Goal: Task Accomplishment & Management: Complete application form

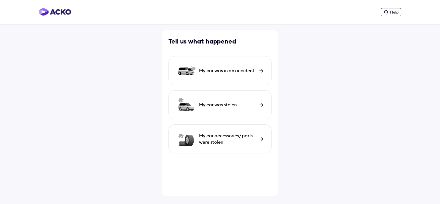
click at [239, 71] on div "My car was in an accident" at bounding box center [227, 70] width 57 height 6
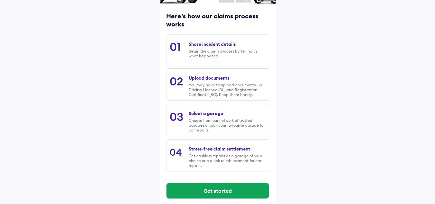
scroll to position [85, 0]
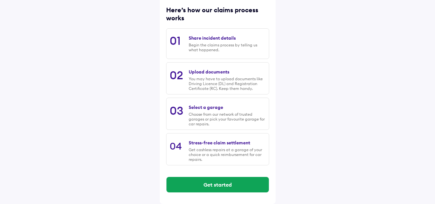
click at [226, 44] on div "Begin the claims process by telling us what happened." at bounding box center [227, 48] width 77 height 10
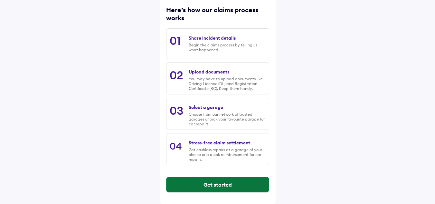
click at [228, 184] on button "Get started" at bounding box center [218, 184] width 102 height 15
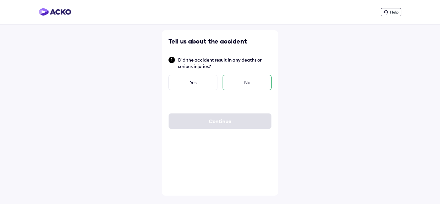
click at [243, 81] on div "No" at bounding box center [247, 82] width 49 height 15
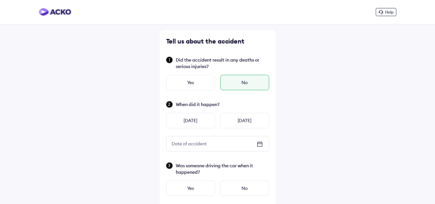
click at [260, 144] on icon at bounding box center [260, 144] width 8 height 8
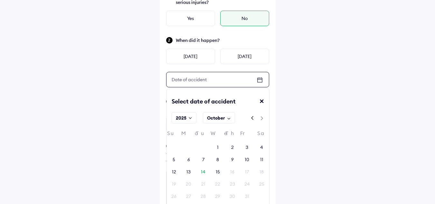
scroll to position [64, 0]
click at [189, 169] on div "13" at bounding box center [189, 171] width 4 height 6
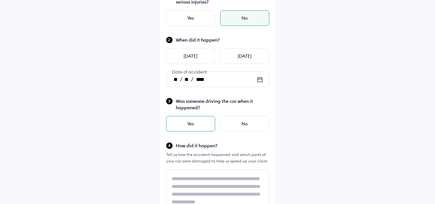
click at [200, 122] on div "Yes" at bounding box center [190, 123] width 49 height 15
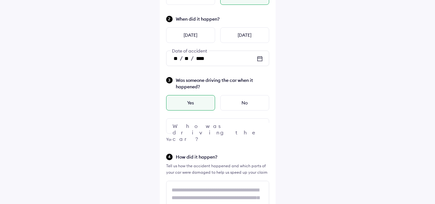
scroll to position [97, 0]
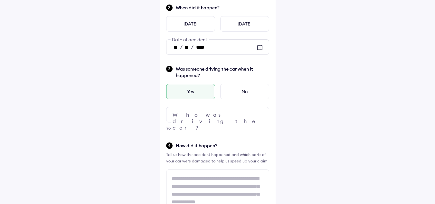
click at [228, 116] on div at bounding box center [217, 114] width 103 height 15
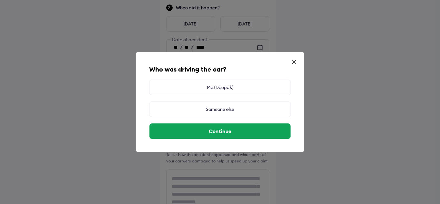
click at [297, 61] on icon at bounding box center [294, 62] width 6 height 6
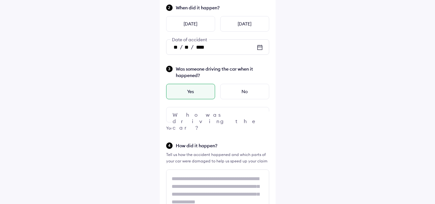
click at [217, 114] on div at bounding box center [217, 114] width 103 height 15
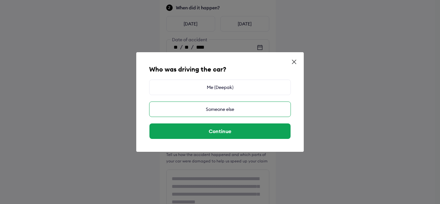
click at [225, 108] on div "Someone else" at bounding box center [220, 109] width 142 height 15
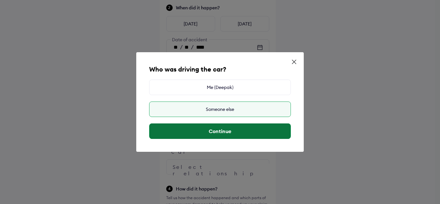
click at [221, 128] on button "Continue" at bounding box center [220, 130] width 141 height 15
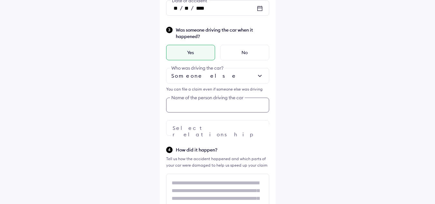
scroll to position [139, 0]
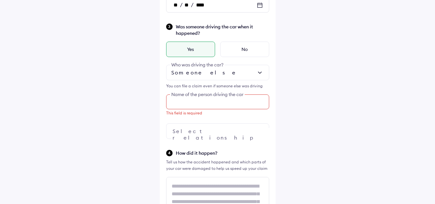
click at [210, 101] on input "text" at bounding box center [217, 101] width 103 height 15
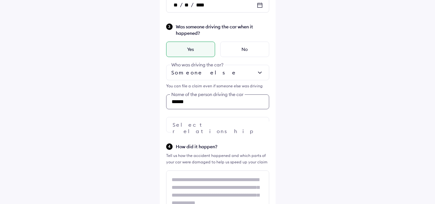
click at [210, 101] on input "*****" at bounding box center [217, 101] width 103 height 15
click at [206, 102] on input "*****" at bounding box center [217, 101] width 103 height 15
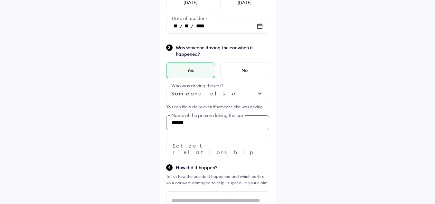
scroll to position [107, 0]
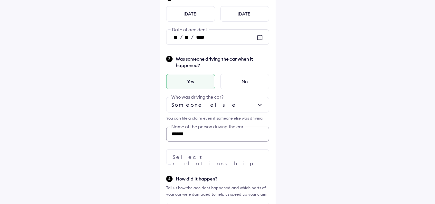
click at [197, 133] on input "*****" at bounding box center [217, 134] width 103 height 15
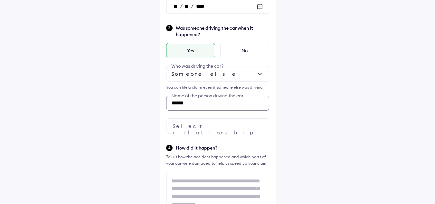
scroll to position [139, 0]
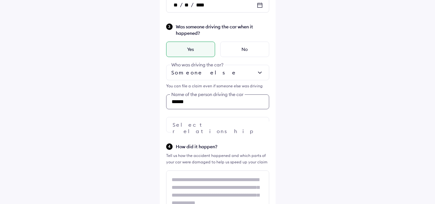
click at [201, 104] on input "*****" at bounding box center [217, 101] width 103 height 15
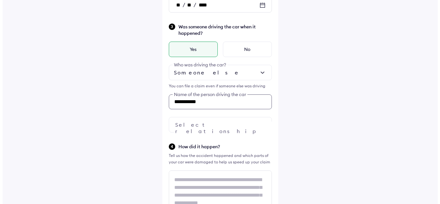
scroll to position [171, 0]
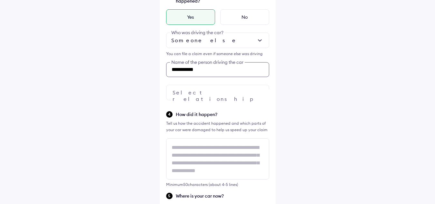
type input "**********"
click at [219, 94] on div at bounding box center [217, 92] width 103 height 15
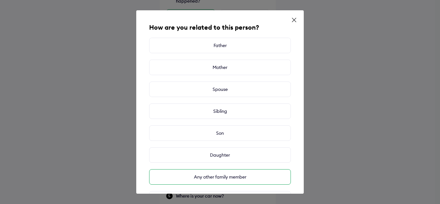
click at [214, 177] on div "Any other family member" at bounding box center [220, 176] width 142 height 15
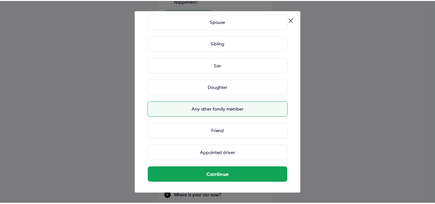
scroll to position [70, 0]
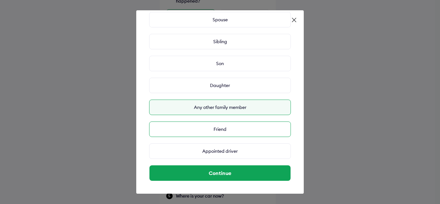
click at [229, 128] on div "Friend" at bounding box center [220, 128] width 142 height 15
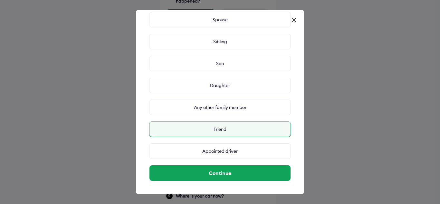
click at [229, 128] on div "Friend" at bounding box center [220, 128] width 142 height 15
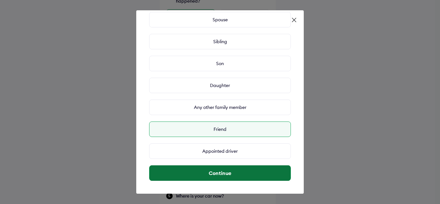
click at [223, 172] on button "Continue" at bounding box center [220, 172] width 141 height 15
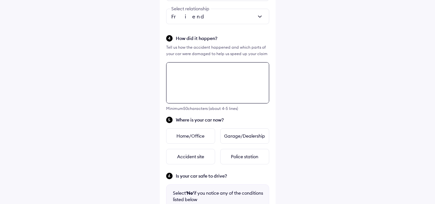
click at [212, 103] on textarea at bounding box center [217, 82] width 103 height 41
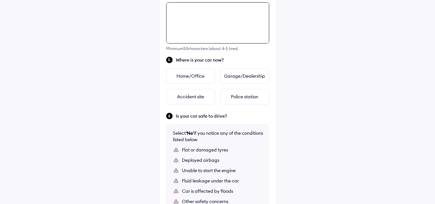
scroll to position [309, 0]
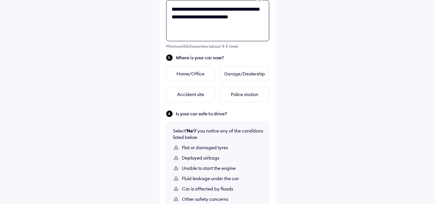
click at [250, 18] on textarea "**********" at bounding box center [217, 20] width 103 height 41
click at [249, 16] on textarea "**********" at bounding box center [217, 20] width 103 height 41
click at [260, 16] on textarea "**********" at bounding box center [217, 20] width 103 height 41
click at [191, 10] on textarea "**********" at bounding box center [217, 20] width 103 height 41
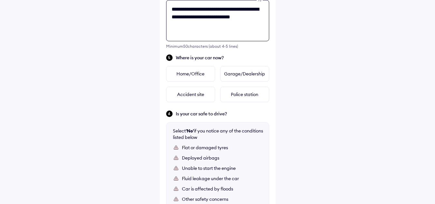
click at [203, 23] on textarea "**********" at bounding box center [217, 20] width 103 height 41
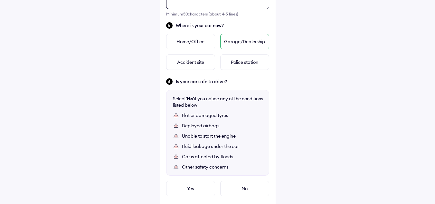
type textarea "**********"
click at [241, 41] on div "Garage/Dealership" at bounding box center [244, 41] width 49 height 15
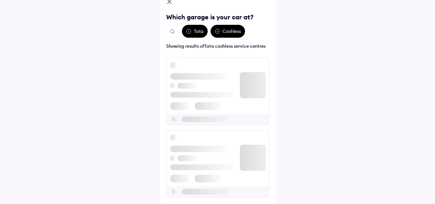
scroll to position [0, 0]
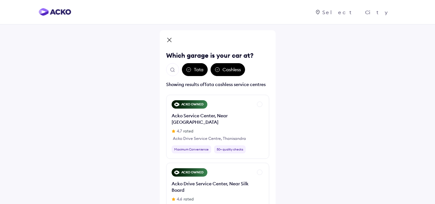
click at [174, 69] on img "Open search" at bounding box center [173, 70] width 6 height 6
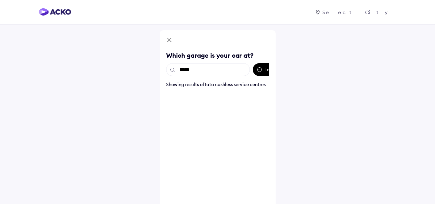
type input "******"
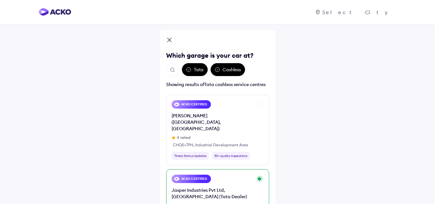
click at [214, 189] on div "Jasper Industries Pvt Ltd, [GEOGRAPHIC_DATA] (Tata Dealer)" at bounding box center [212, 193] width 81 height 13
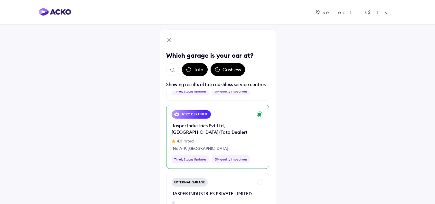
scroll to position [77, 0]
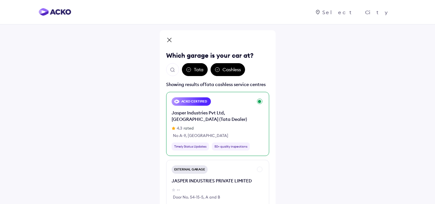
click at [209, 114] on div "Jasper Industries Pvt Ltd, [GEOGRAPHIC_DATA] (Tata Dealer)" at bounding box center [212, 116] width 81 height 13
click at [182, 115] on div "Jasper Industries Pvt Ltd, [GEOGRAPHIC_DATA] (Tata Dealer)" at bounding box center [212, 116] width 81 height 13
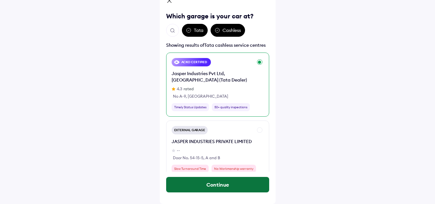
click at [207, 187] on button "Continue" at bounding box center [217, 184] width 103 height 15
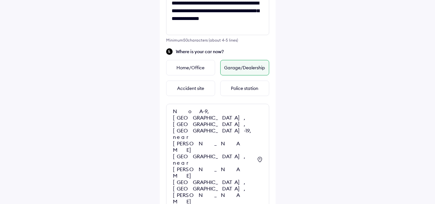
scroll to position [318, 0]
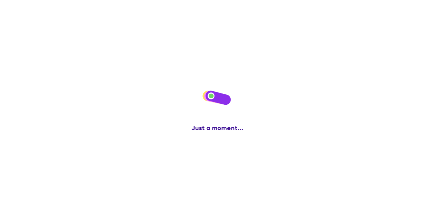
scroll to position [0, 0]
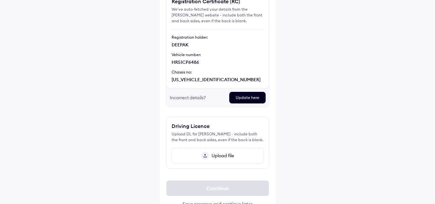
scroll to position [64, 0]
click at [222, 153] on span "Upload file" at bounding box center [221, 155] width 25 height 6
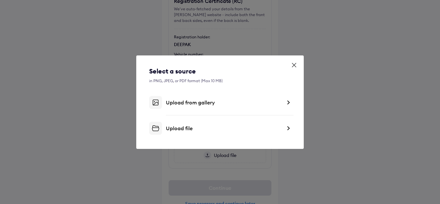
click at [223, 108] on div "Upload from gallery" at bounding box center [220, 102] width 142 height 13
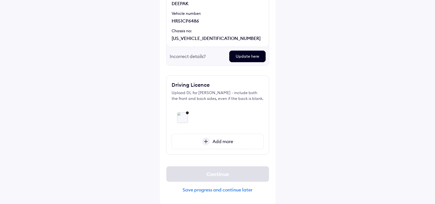
scroll to position [106, 0]
click at [217, 140] on span "Add more" at bounding box center [221, 141] width 23 height 6
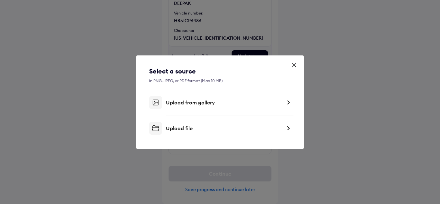
click at [193, 105] on div "Upload from gallery" at bounding box center [224, 102] width 116 height 6
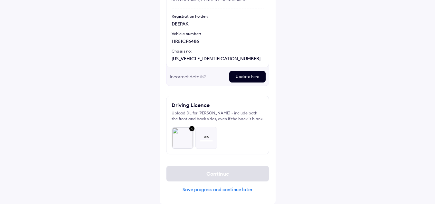
scroll to position [85, 0]
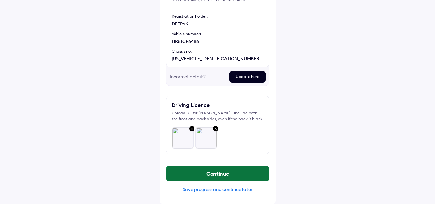
click at [218, 169] on button "Continue" at bounding box center [218, 173] width 102 height 15
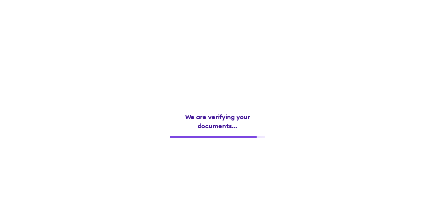
scroll to position [0, 0]
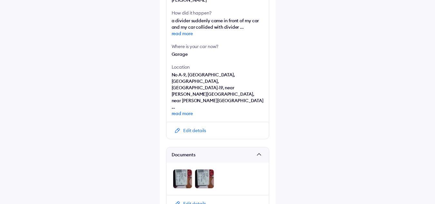
scroll to position [280, 0]
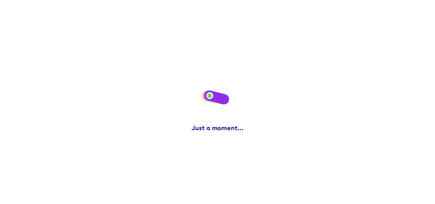
scroll to position [0, 0]
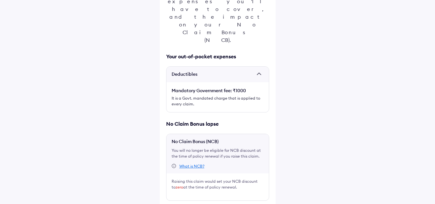
scroll to position [108, 0]
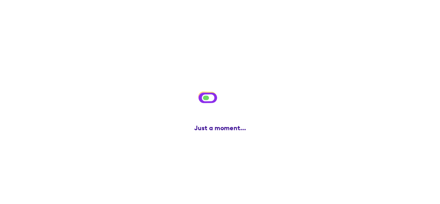
scroll to position [0, 0]
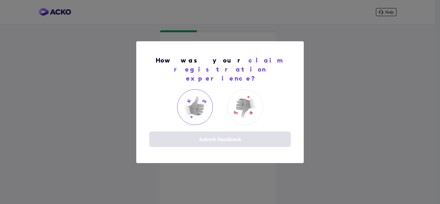
click at [196, 100] on img at bounding box center [195, 107] width 26 height 26
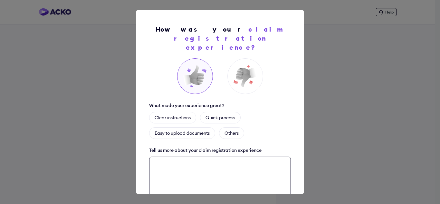
click at [233, 157] on textarea at bounding box center [220, 177] width 142 height 41
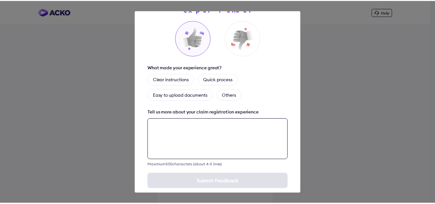
scroll to position [41, 0]
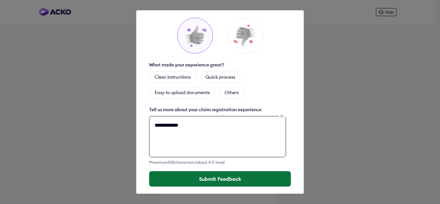
type textarea "**********"
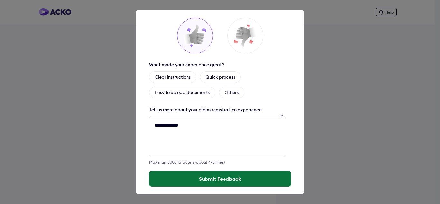
click at [222, 171] on button "Submit Feedback" at bounding box center [220, 178] width 142 height 15
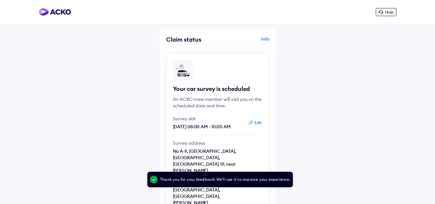
click at [266, 39] on div "Info" at bounding box center [244, 42] width 50 height 12
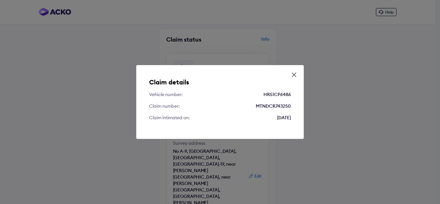
click at [294, 74] on icon at bounding box center [294, 75] width 4 height 4
